Goal: Find specific page/section: Find specific page/section

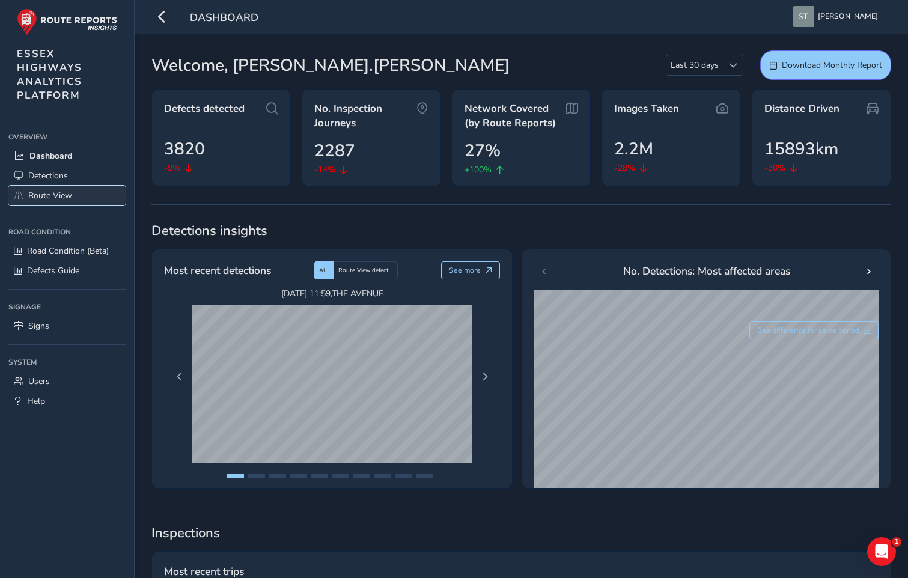
click at [56, 196] on span "Route View" at bounding box center [50, 195] width 44 height 11
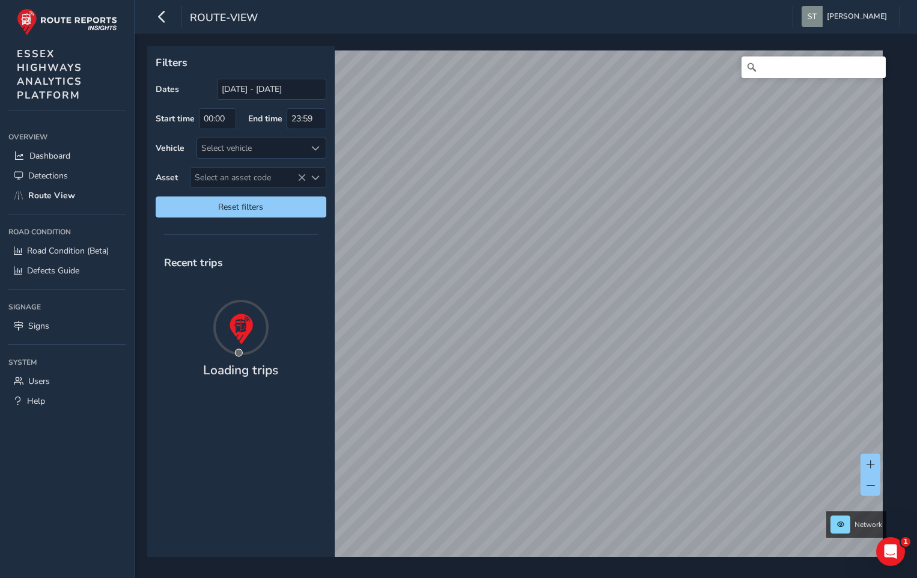
click at [220, 184] on span "Select an asset code" at bounding box center [247, 178] width 115 height 20
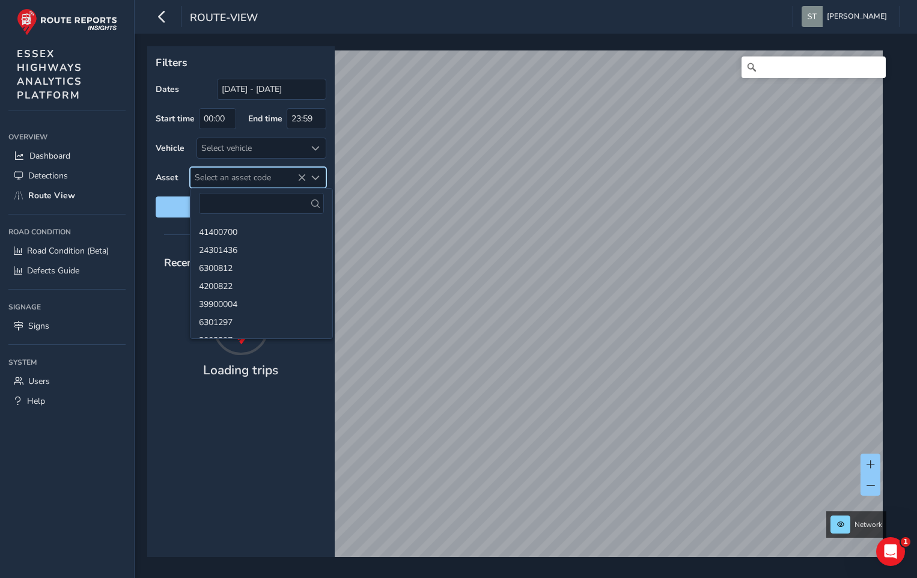
click at [220, 184] on span "Select an asset code" at bounding box center [247, 178] width 115 height 20
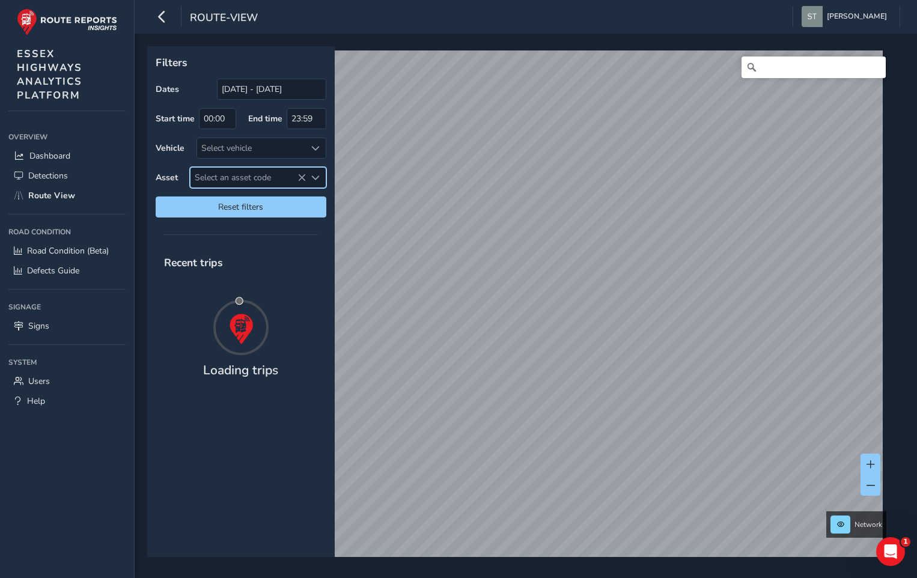
click at [220, 184] on span "Select an asset code" at bounding box center [247, 178] width 115 height 20
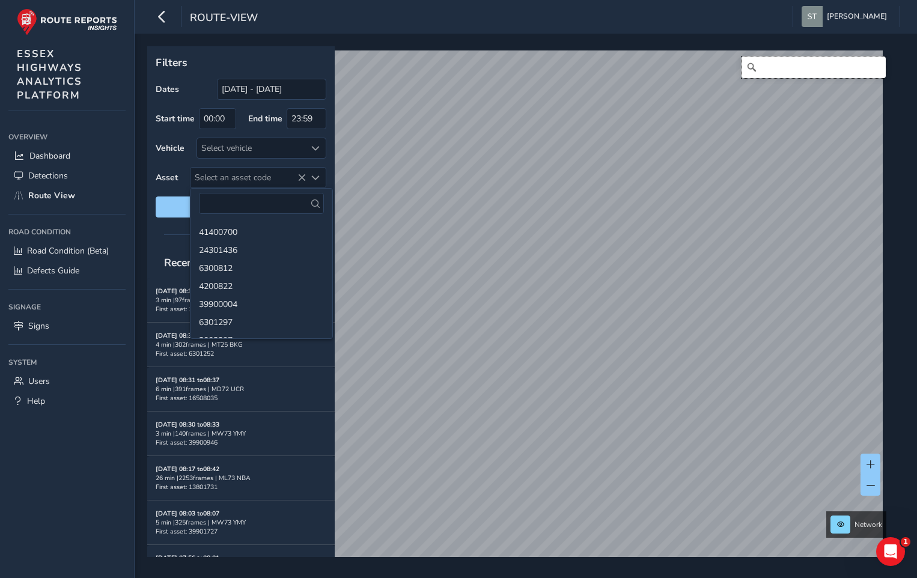
click at [790, 67] on input "Search" at bounding box center [813, 67] width 144 height 22
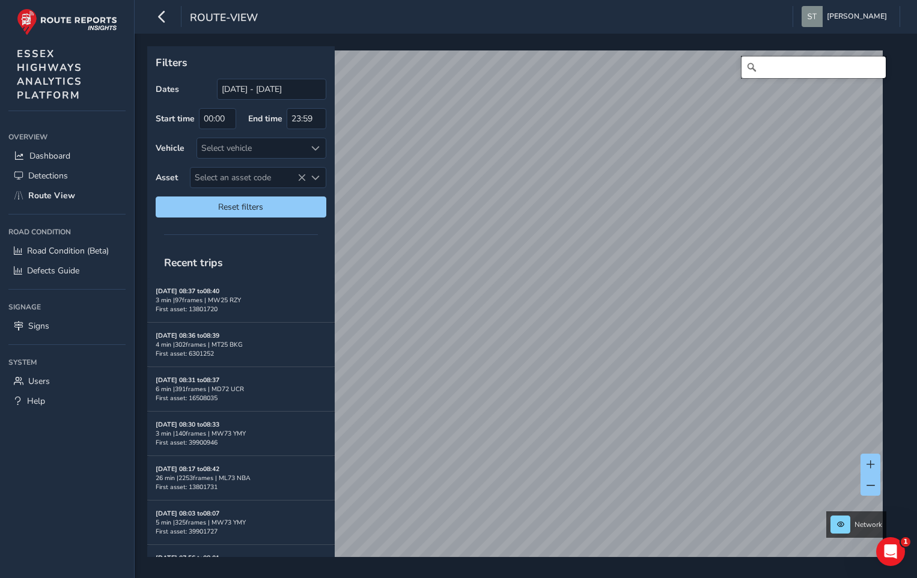
click at [767, 67] on input "Search" at bounding box center [813, 67] width 144 height 22
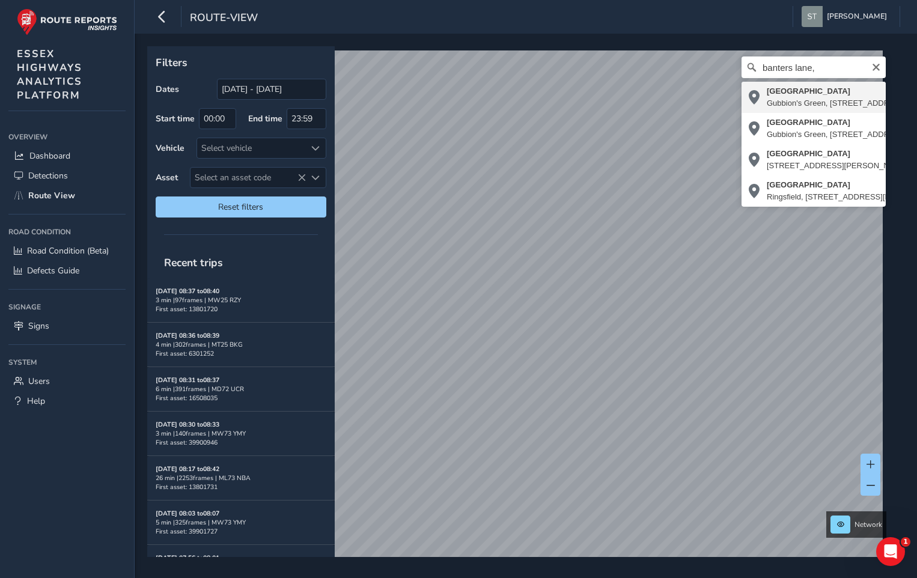
type input "[STREET_ADDRESS][PERSON_NAME]"
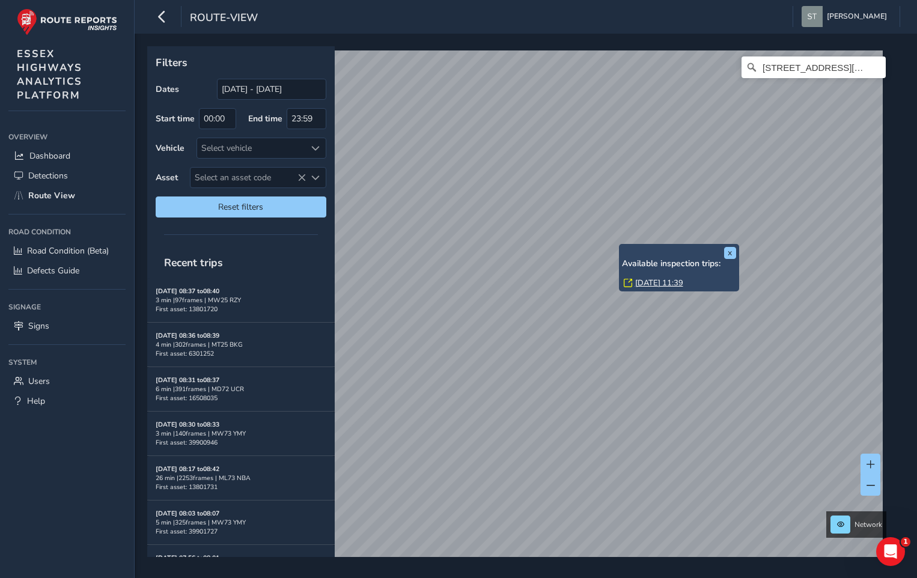
click at [655, 286] on link "[DATE] 11:39" at bounding box center [659, 282] width 48 height 11
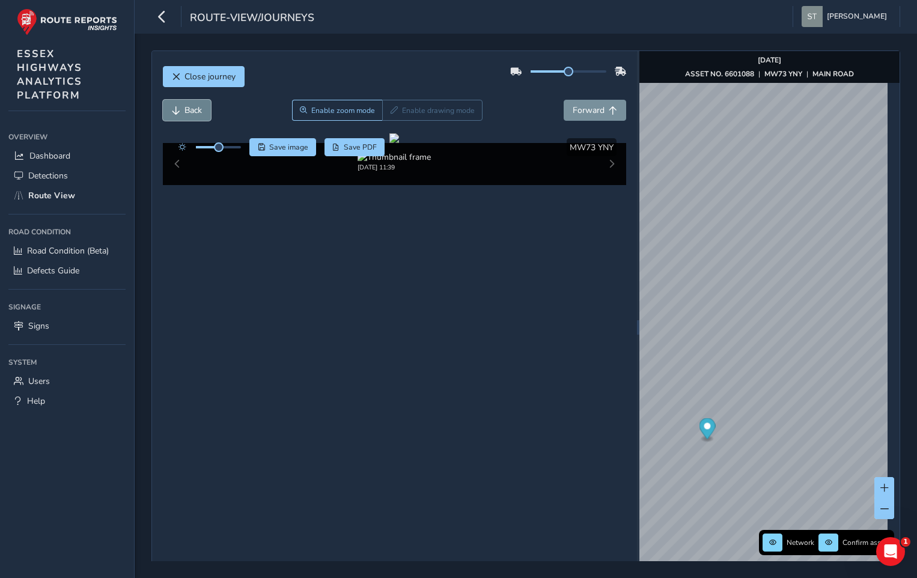
click at [193, 108] on span "Back" at bounding box center [192, 110] width 17 height 11
click at [583, 112] on span "Forward" at bounding box center [588, 110] width 32 height 11
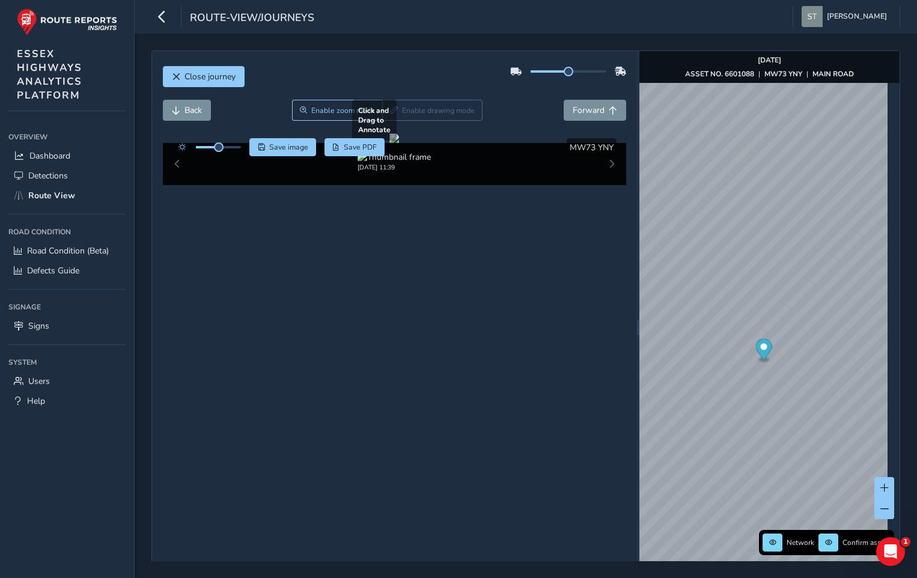
drag, startPoint x: 332, startPoint y: 320, endPoint x: 408, endPoint y: 312, distance: 76.0
click at [399, 143] on div at bounding box center [394, 138] width 10 height 10
drag, startPoint x: 288, startPoint y: 306, endPoint x: 398, endPoint y: 290, distance: 110.6
click at [398, 143] on div at bounding box center [394, 138] width 10 height 10
click at [186, 112] on span "Back" at bounding box center [192, 110] width 17 height 11
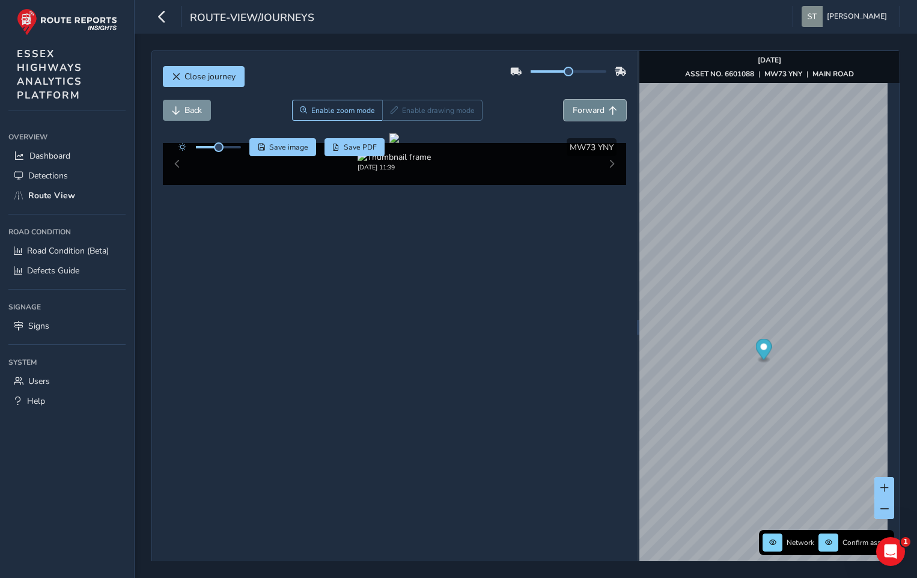
click at [598, 111] on span "Forward" at bounding box center [588, 110] width 32 height 11
click at [574, 108] on span "Forward" at bounding box center [588, 110] width 32 height 11
drag, startPoint x: 291, startPoint y: 268, endPoint x: 411, endPoint y: 287, distance: 121.7
click at [399, 143] on div at bounding box center [394, 138] width 10 height 10
click at [183, 115] on button "Back" at bounding box center [187, 110] width 48 height 21
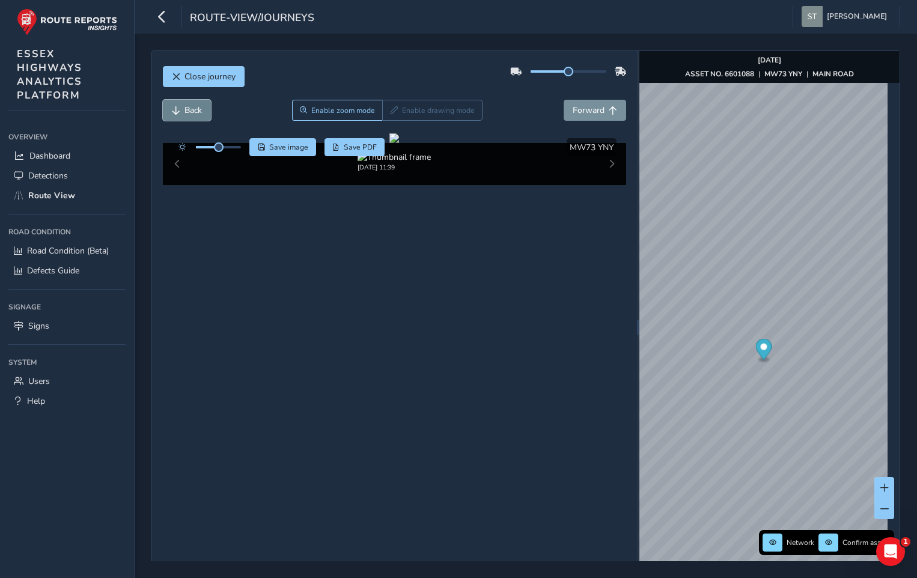
click at [184, 115] on span "Back" at bounding box center [192, 110] width 17 height 11
